Goal: Task Accomplishment & Management: Complete application form

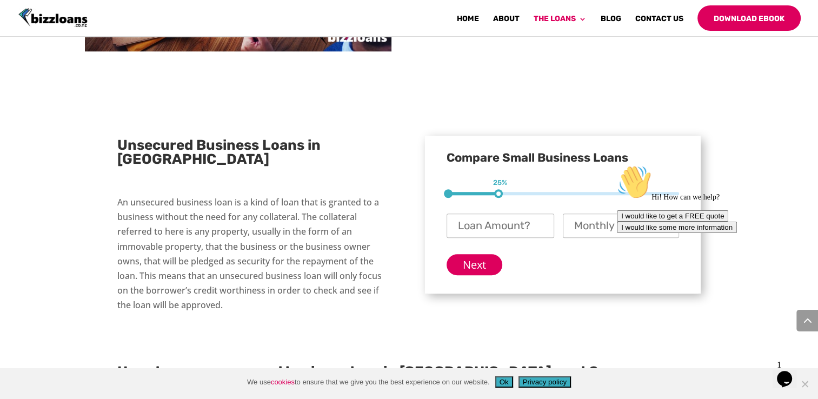
scroll to position [834, 0]
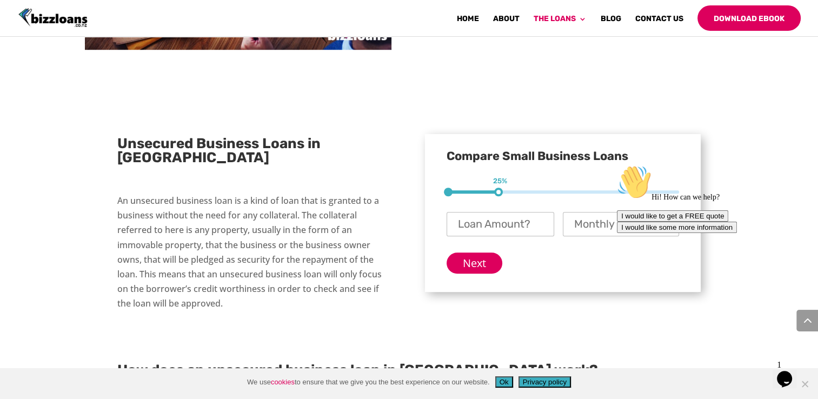
drag, startPoint x: 501, startPoint y: 165, endPoint x: 513, endPoint y: 198, distance: 35.1
click at [506, 190] on div "1 25% 2 50% 3 75%" at bounding box center [563, 191] width 233 height 3
click at [510, 212] on input "Loan Amount? *" at bounding box center [501, 224] width 108 height 24
type input "$ 12,000"
click at [491, 253] on input "Next" at bounding box center [475, 263] width 56 height 21
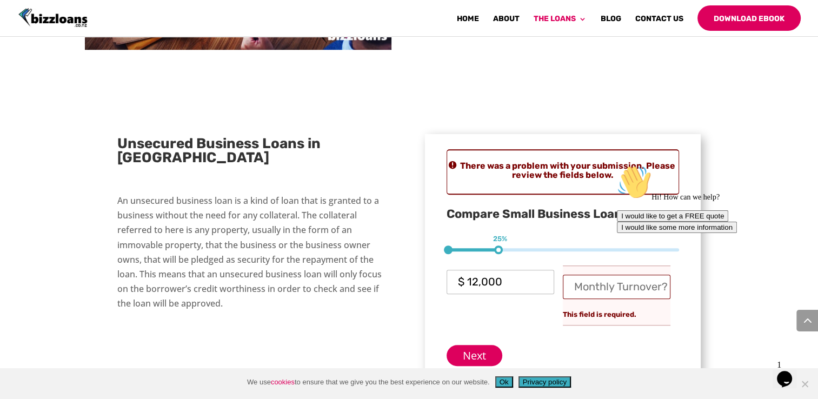
scroll to position [887, 0]
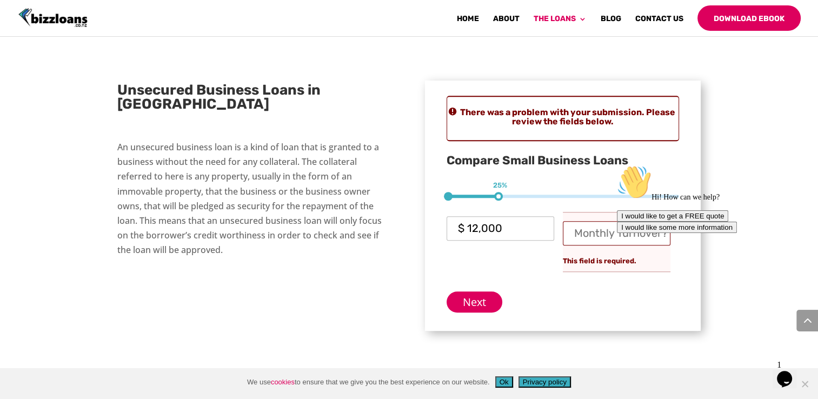
click at [628, 205] on div "Hi! How can we help? I would like to get a FREE quote I would like some more in…" at bounding box center [714, 199] width 195 height 68
click at [590, 221] on input "Monthly Turnover? *" at bounding box center [617, 233] width 108 height 24
type input "$ 1,500"
click at [487, 283] on div "Next" at bounding box center [563, 298] width 233 height 30
click at [485, 291] on input "Next" at bounding box center [475, 301] width 56 height 21
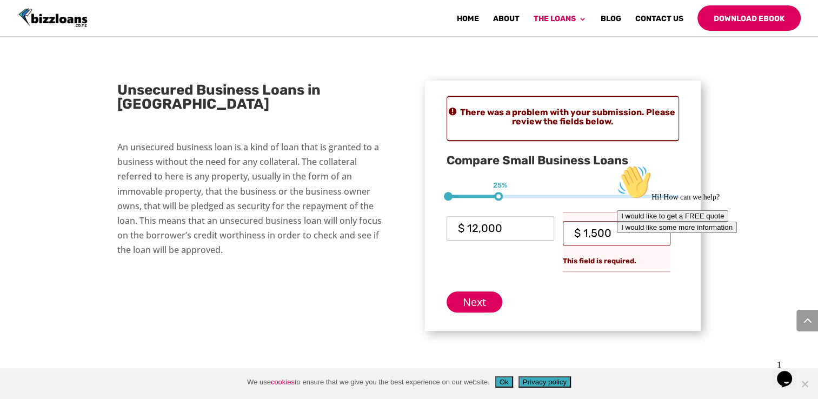
scroll to position [15, 26]
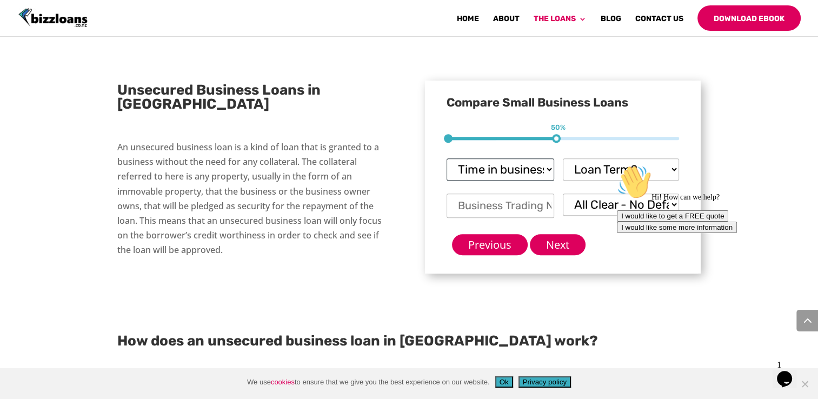
click at [546, 158] on select "Time in business? Startup under 6 months 6-12 months Over 12 months Over 24 mon…" at bounding box center [501, 169] width 108 height 22
click at [447, 158] on select "Time in business? Startup under 6 months 6-12 months Over 12 months Over 24 mon…" at bounding box center [501, 169] width 108 height 22
click at [528, 158] on select "Time in business? Startup under 6 months 6-12 months Over 12 months Over 24 mon…" at bounding box center [501, 169] width 108 height 22
select select "under 6 months"
click at [447, 158] on select "Time in business? Startup under 6 months 6-12 months Over 12 months Over 24 mon…" at bounding box center [501, 169] width 108 height 22
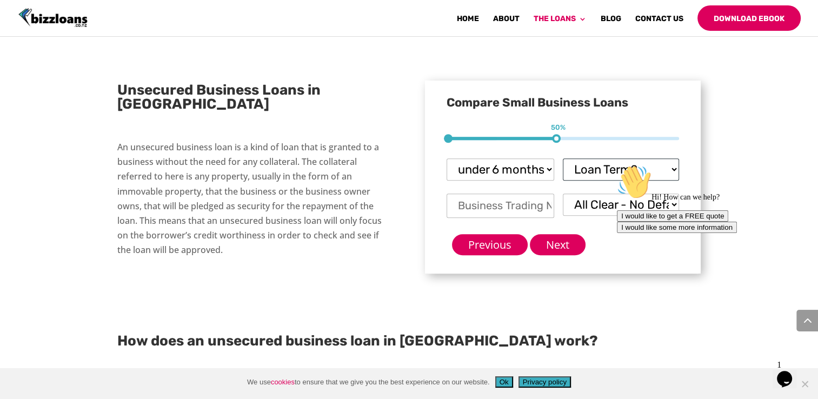
click at [627, 158] on select "Loan Term? 1-3 months 3-6 months 6 - 12 months 12 - 18 months 18 - 24 months 24…" at bounding box center [621, 169] width 116 height 22
select select "18 - 24 months"
click at [563, 158] on select "Loan Term? 1-3 months 3-6 months 6 - 12 months 12 - 18 months 18 - 24 months 24…" at bounding box center [621, 169] width 116 height 22
click at [522, 194] on input "Business Trading Name *" at bounding box center [501, 206] width 108 height 24
type input "Coastal Compass"
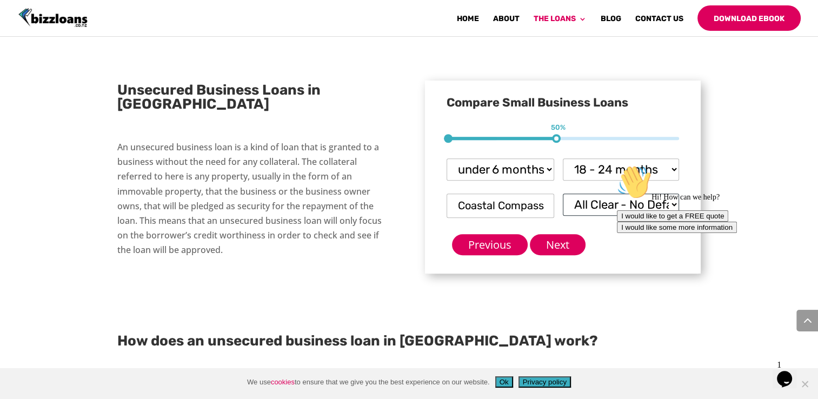
click at [603, 194] on select "All Clear - No Defaults I Have Paid Defaults I have Unpaid Defaults" at bounding box center [621, 205] width 116 height 22
click at [563, 194] on select "All Clear - No Defaults I Have Paid Defaults I have Unpaid Defaults" at bounding box center [621, 205] width 116 height 22
click at [579, 234] on input "Next" at bounding box center [558, 244] width 56 height 21
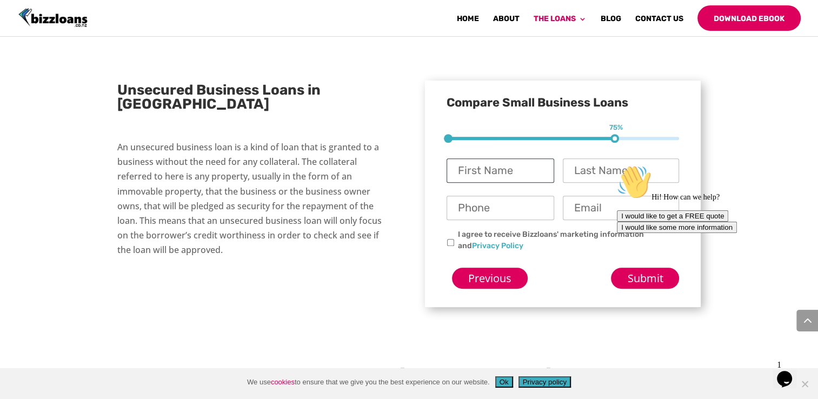
click at [514, 158] on input "First Name *" at bounding box center [501, 170] width 108 height 24
type input "[PERSON_NAME]"
type input "Parkin"
type input "0212812485"
type input "merandaparkin@hotmail.com"
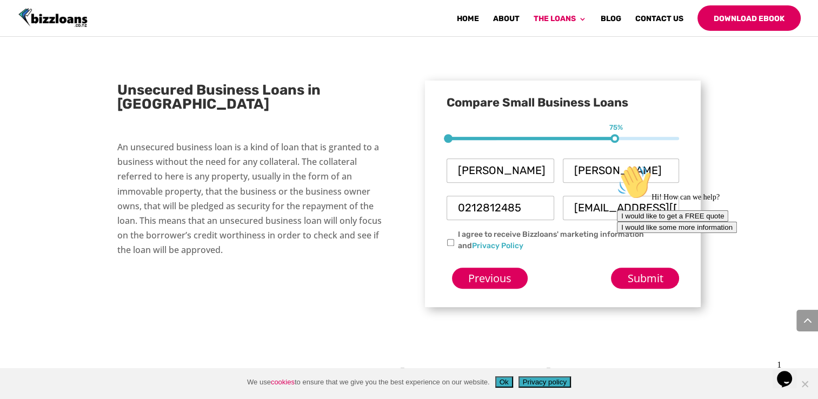
click at [450, 239] on input "I agree to receive Bizzloans' marketing information and Privacy Policy" at bounding box center [450, 242] width 7 height 7
checkbox input "true"
click at [634, 191] on div "Hi! How can we help? I would like to get a FREE quote I would like some more in…" at bounding box center [714, 199] width 195 height 68
click at [640, 184] on div "Hi! How can we help? I would like to get a FREE quote I would like some more in…" at bounding box center [714, 199] width 195 height 68
click at [642, 176] on div "Hi! How can we help? I would like to get a FREE quote I would like some more in…" at bounding box center [714, 199] width 195 height 68
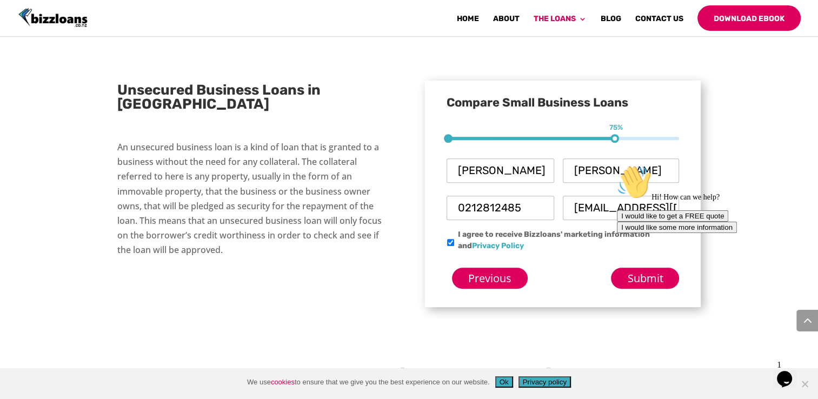
click at [628, 165] on div at bounding box center [714, 165] width 195 height 0
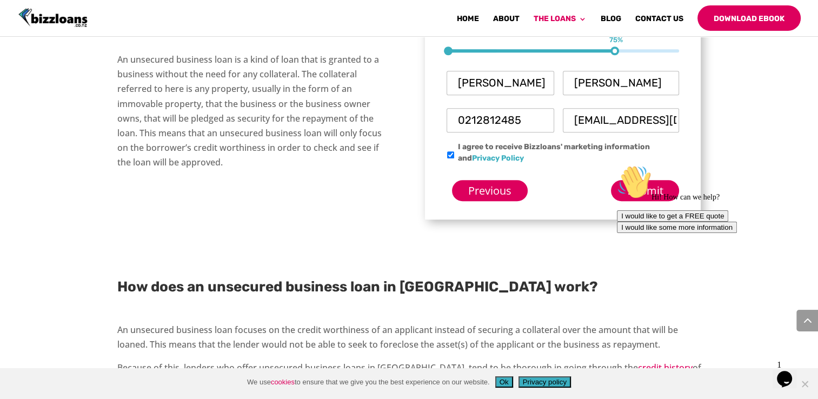
scroll to position [979, 0]
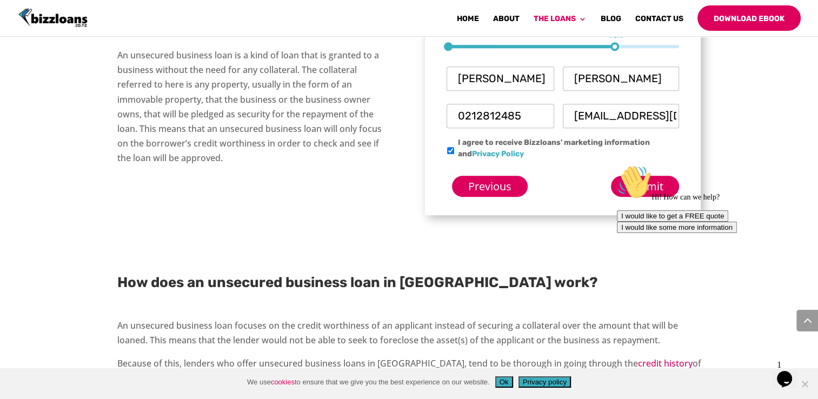
click at [653, 165] on div "Hi! How can we help? I would like to get a FREE quote I would like some more in…" at bounding box center [714, 199] width 195 height 68
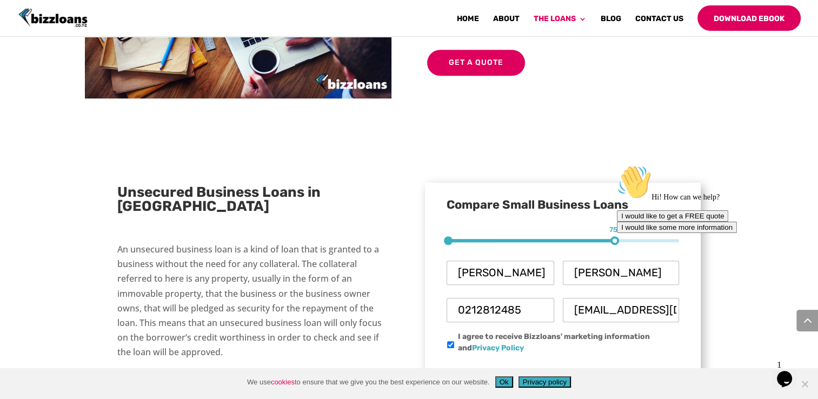
scroll to position [763, 0]
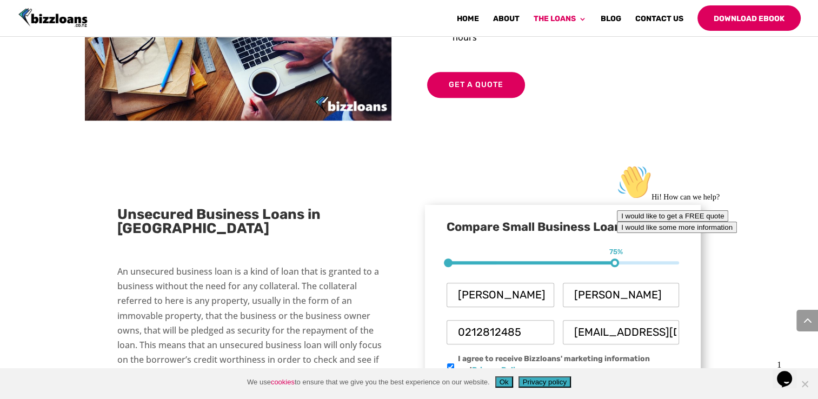
click at [617, 165] on icon "Chat attention grabber" at bounding box center [617, 165] width 0 height 0
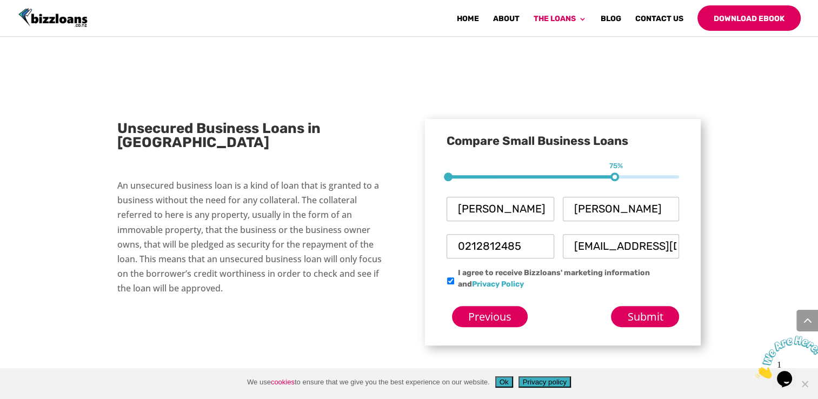
scroll to position [850, 0]
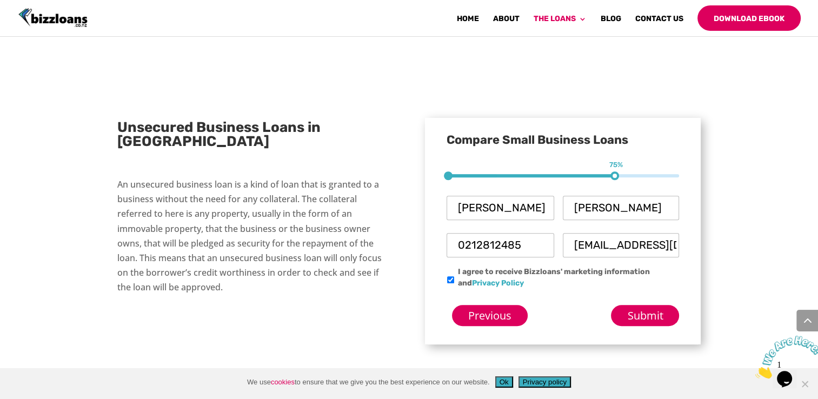
click at [616, 233] on input "merandaparkin@hotmail.com" at bounding box center [621, 245] width 116 height 24
drag, startPoint x: 660, startPoint y: 221, endPoint x: 733, endPoint y: 233, distance: 74.0
click at [733, 233] on div " Borrow $5000 to $500 000 for up to 36 months  Longer loan terms available bu…" at bounding box center [409, 254] width 818 height 936
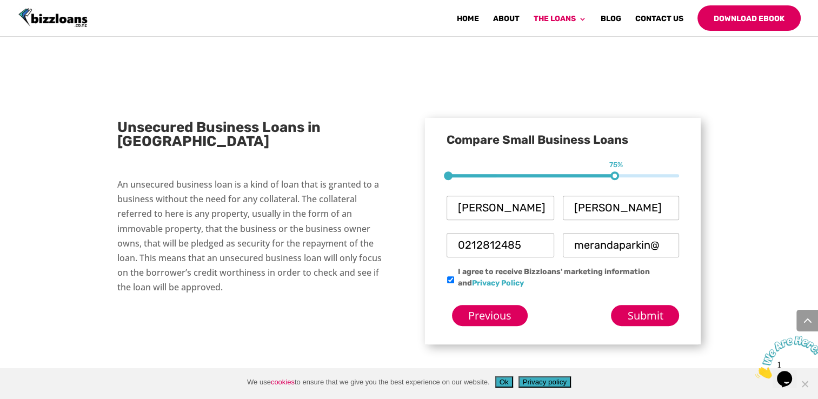
type input "merandaparkin@gmail.com"
click at [657, 305] on input "Submit" at bounding box center [645, 315] width 68 height 21
click at [651, 305] on input "Submit" at bounding box center [645, 315] width 68 height 21
click at [639, 305] on input "Submit" at bounding box center [645, 315] width 68 height 21
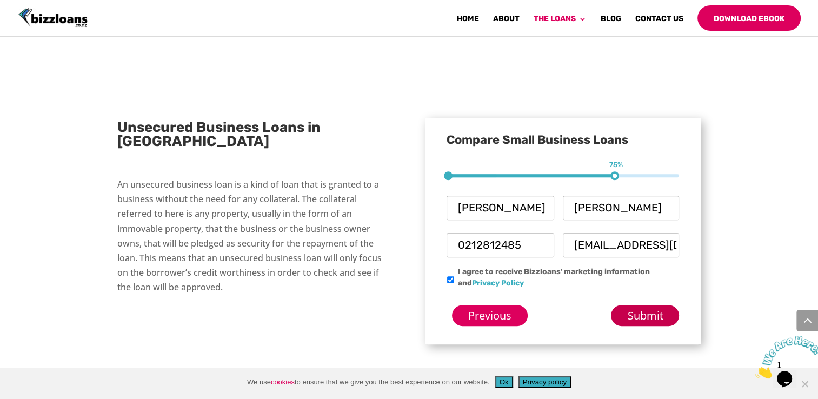
click at [639, 305] on input "Submit" at bounding box center [645, 315] width 68 height 21
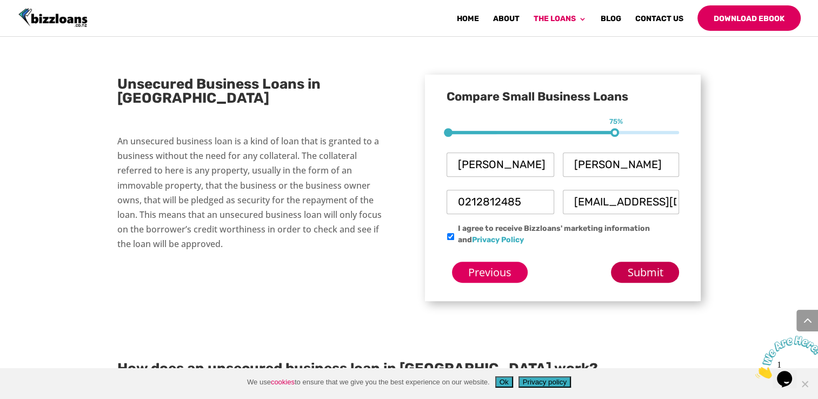
scroll to position [894, 0]
